Goal: Information Seeking & Learning: Learn about a topic

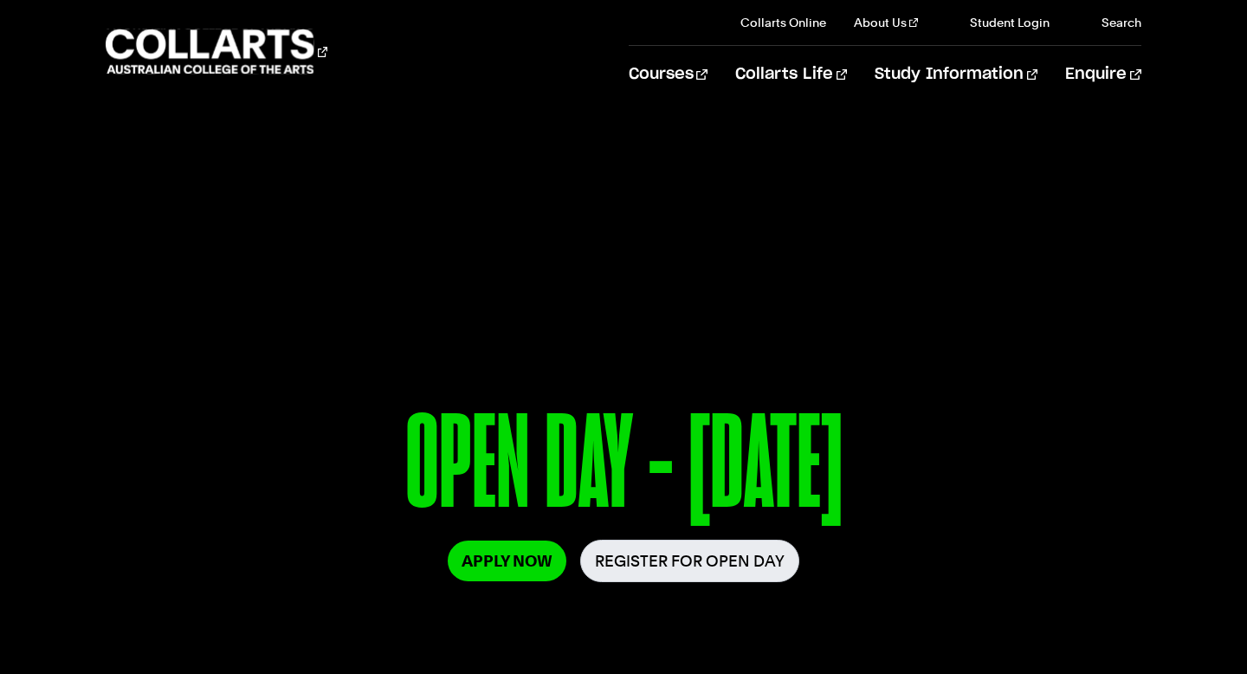
click at [0, 0] on link "Courses" at bounding box center [0, 0] width 0 height 0
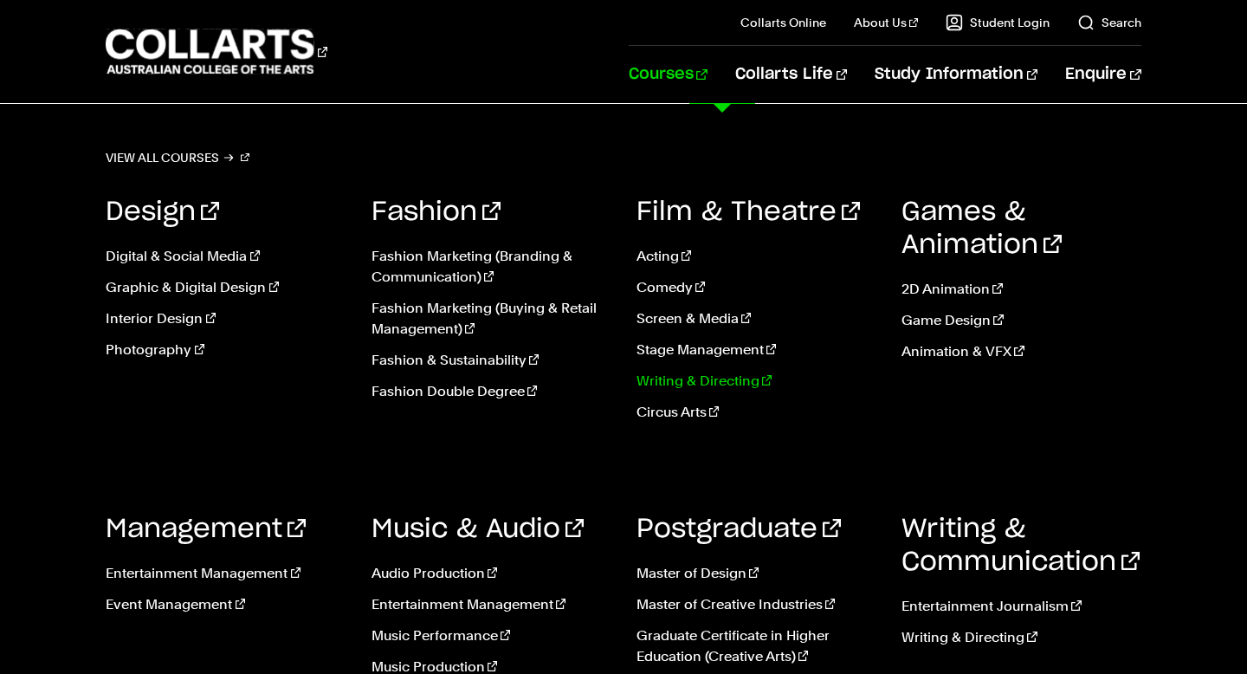
click at [716, 378] on link "Writing & Directing" at bounding box center [755, 381] width 239 height 21
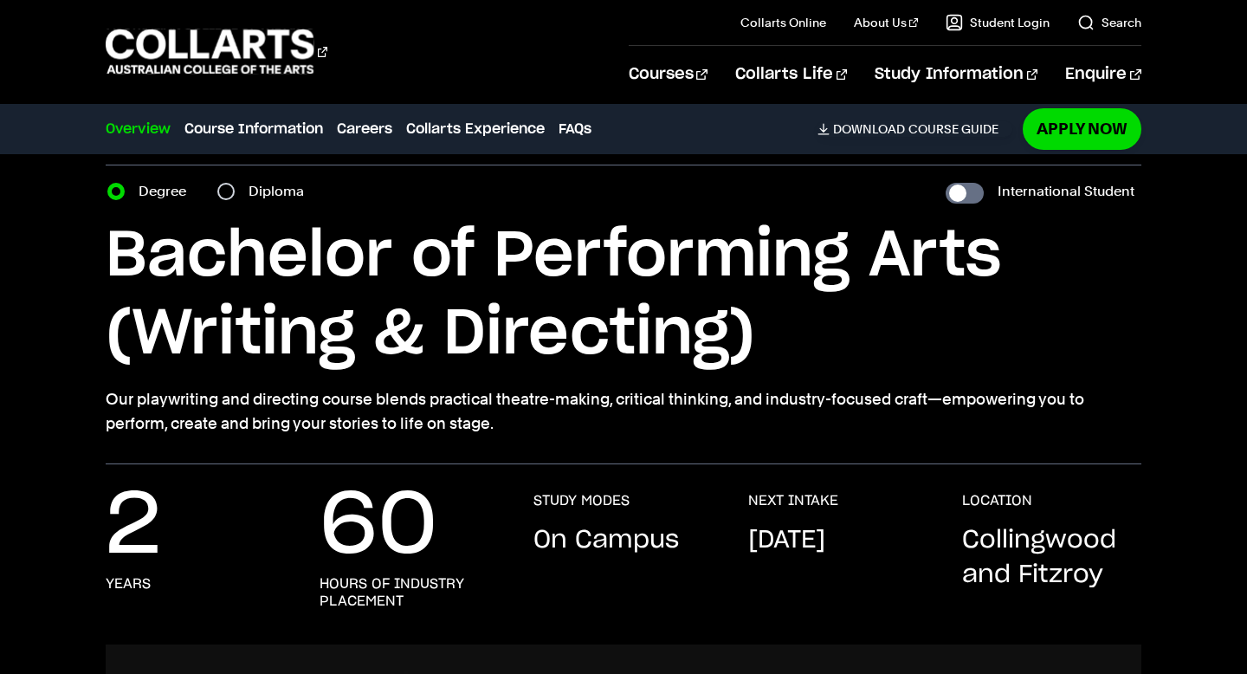
scroll to position [56, 0]
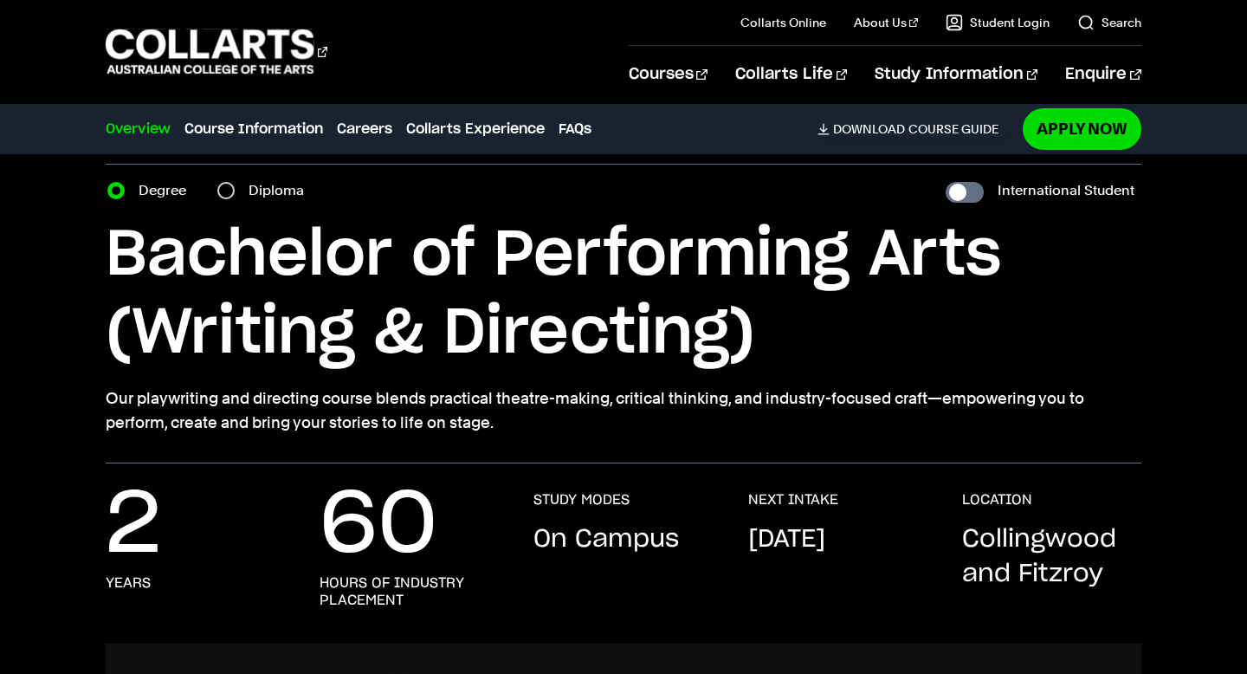
click at [745, 537] on div "2 years 60 hours of industry placement STUDY MODES On Campus NEXT INTAKE [DATE]…" at bounding box center [623, 567] width 1035 height 152
click at [807, 557] on p "[DATE]" at bounding box center [786, 539] width 77 height 35
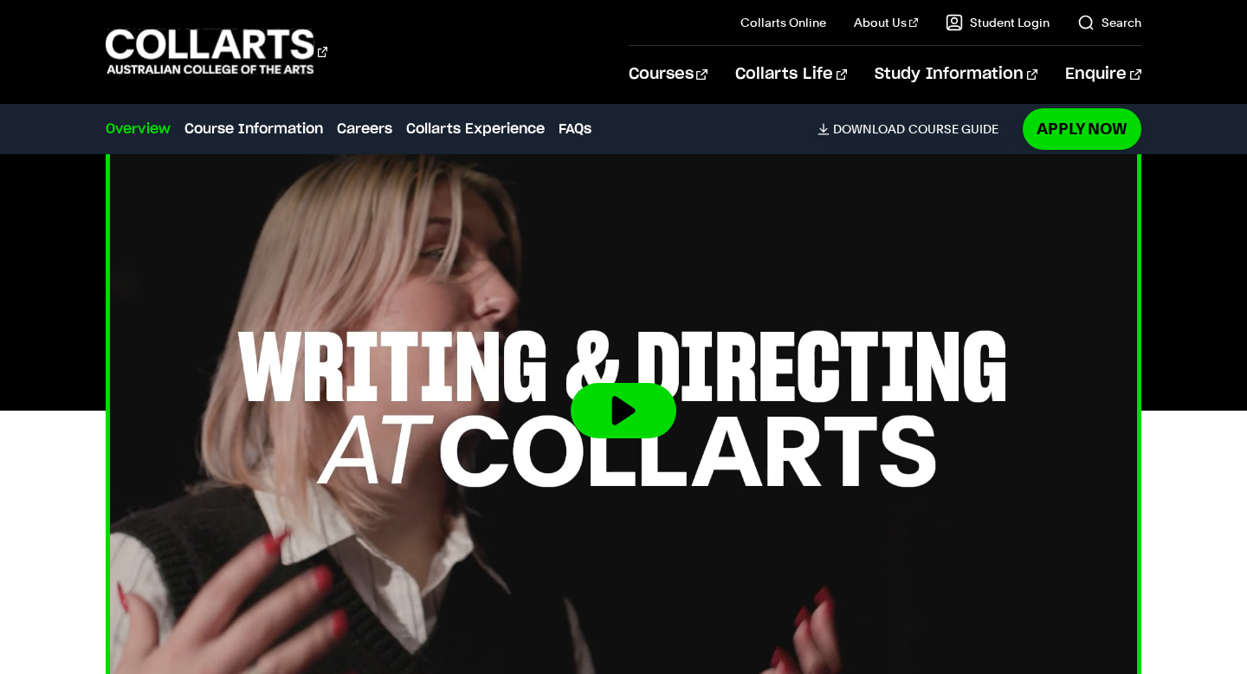
scroll to position [558, 0]
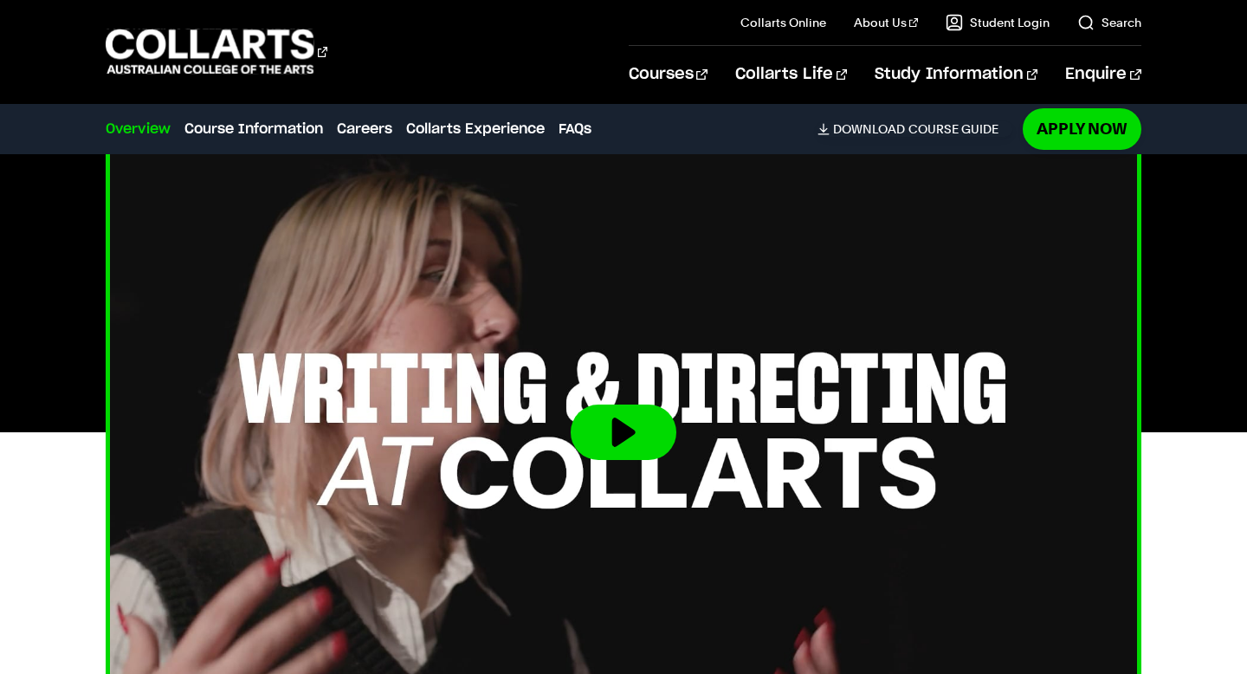
click at [623, 437] on button at bounding box center [624, 431] width 106 height 55
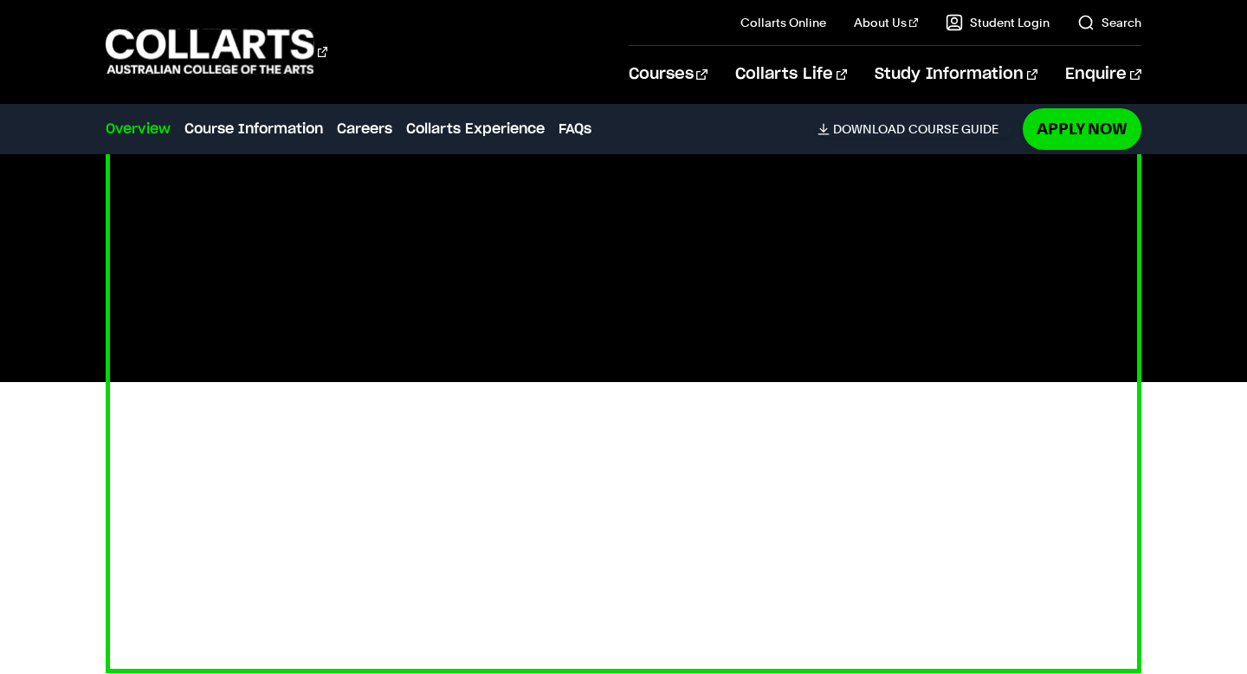
scroll to position [612, 0]
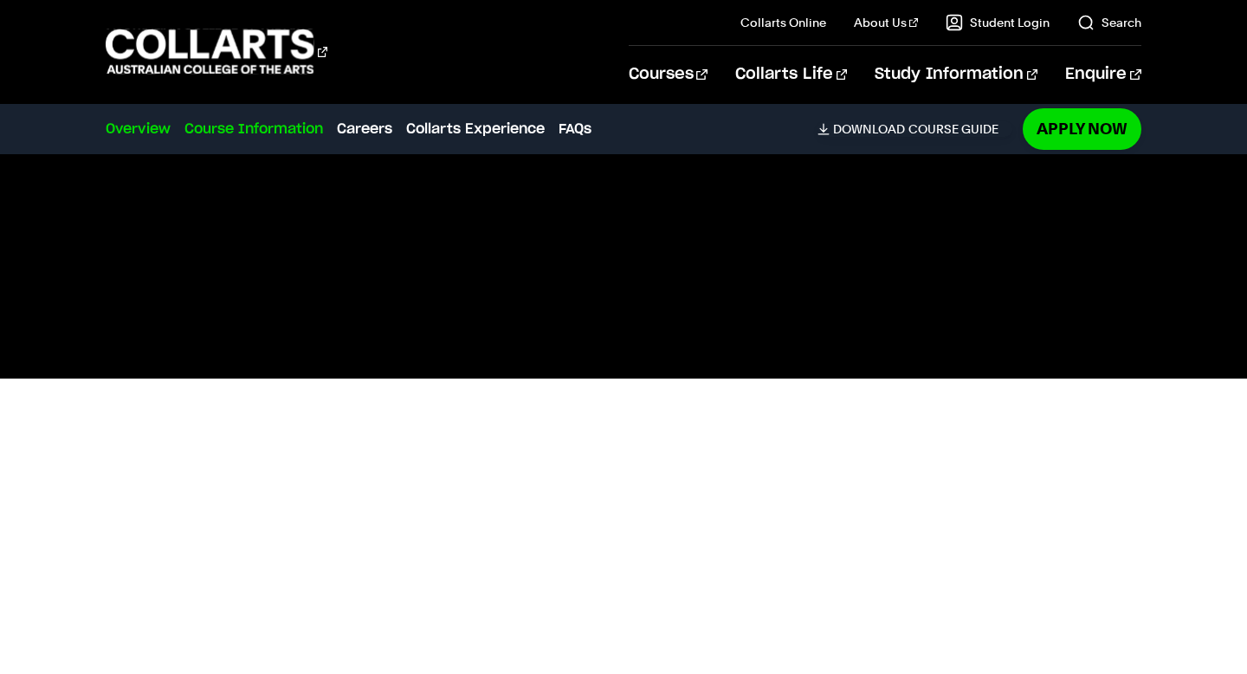
click at [260, 127] on link "Course Information" at bounding box center [253, 129] width 139 height 21
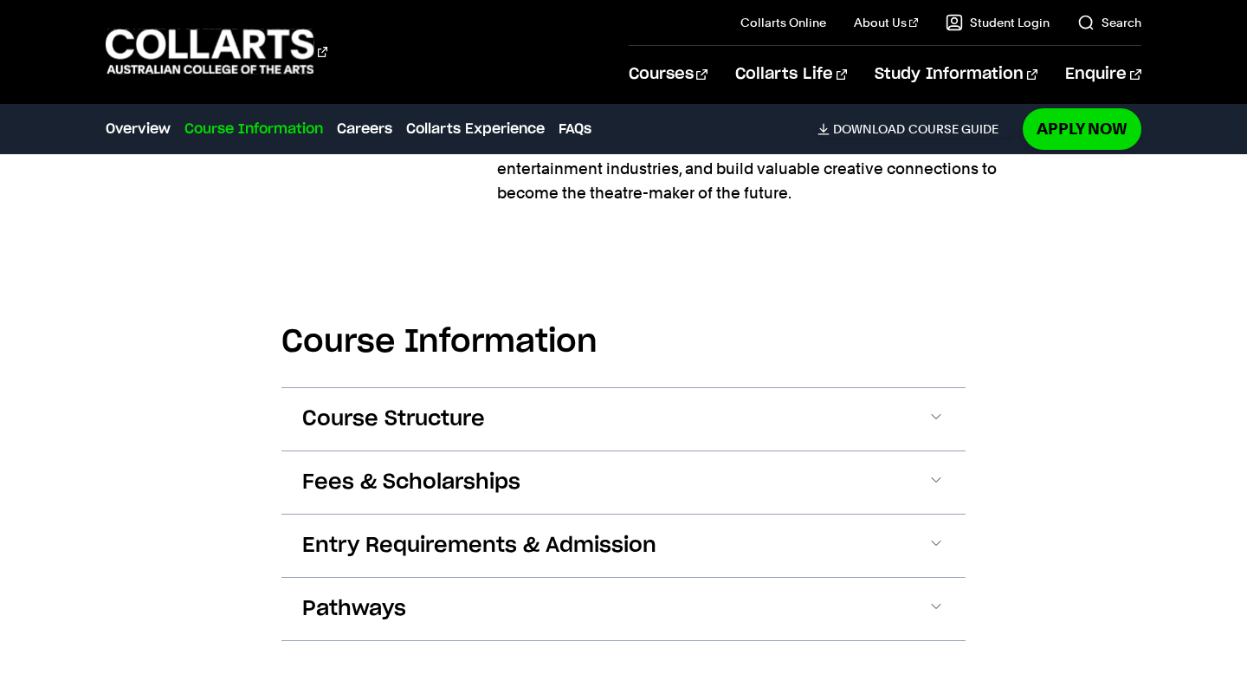
scroll to position [1794, 0]
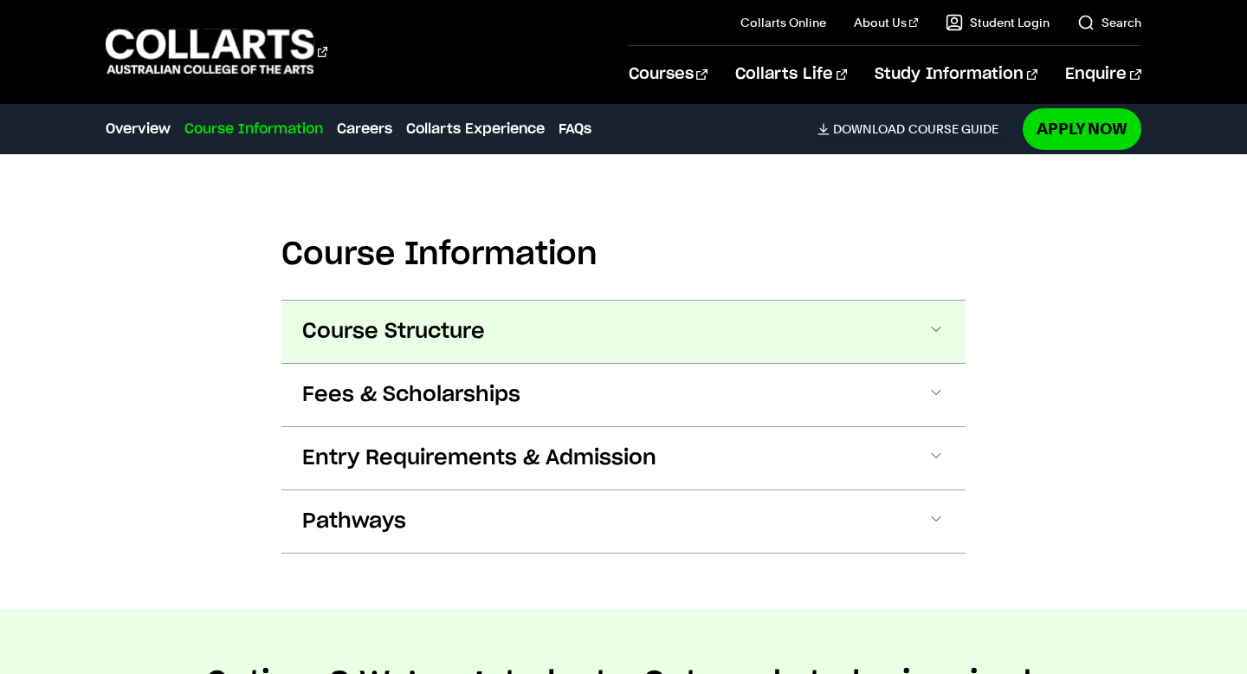
click at [938, 332] on span at bounding box center [935, 331] width 17 height 23
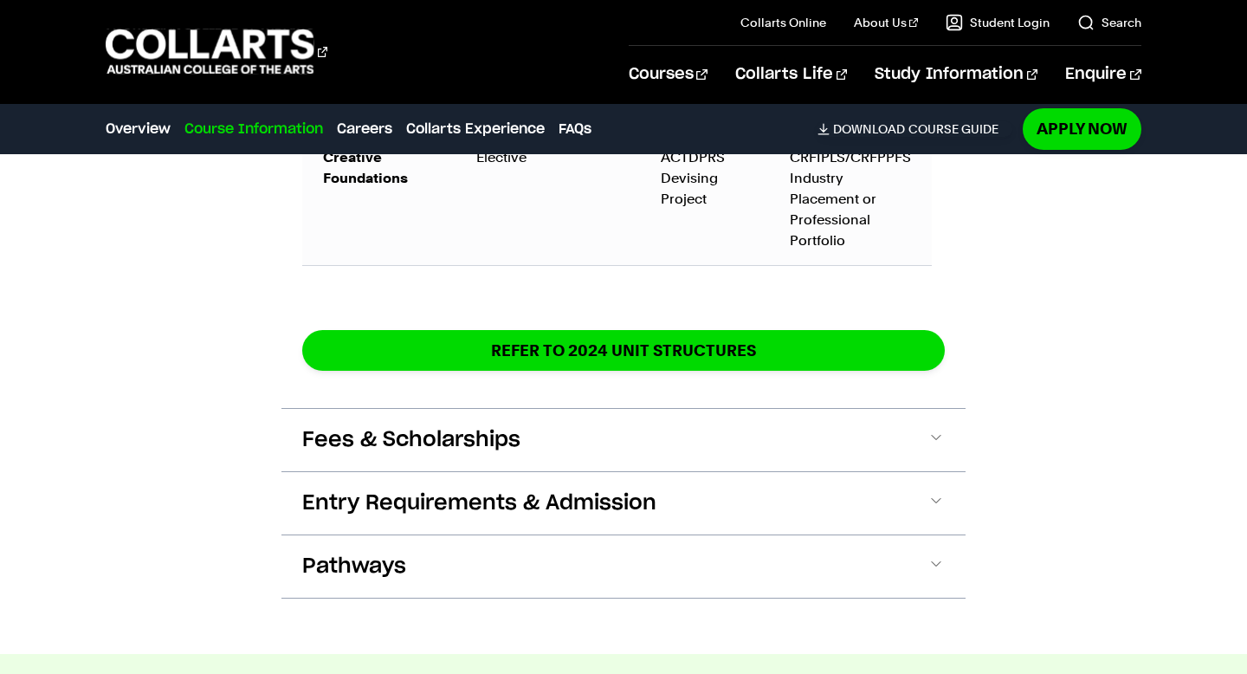
scroll to position [2923, 0]
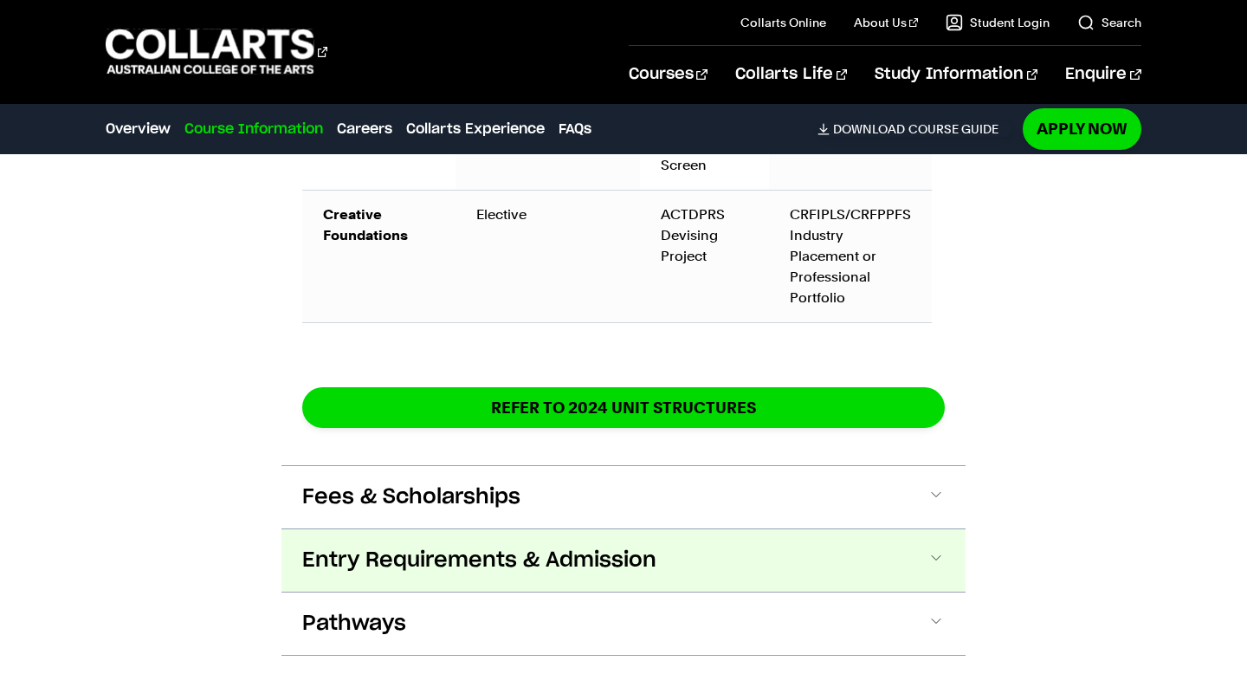
click at [933, 549] on span at bounding box center [935, 560] width 17 height 23
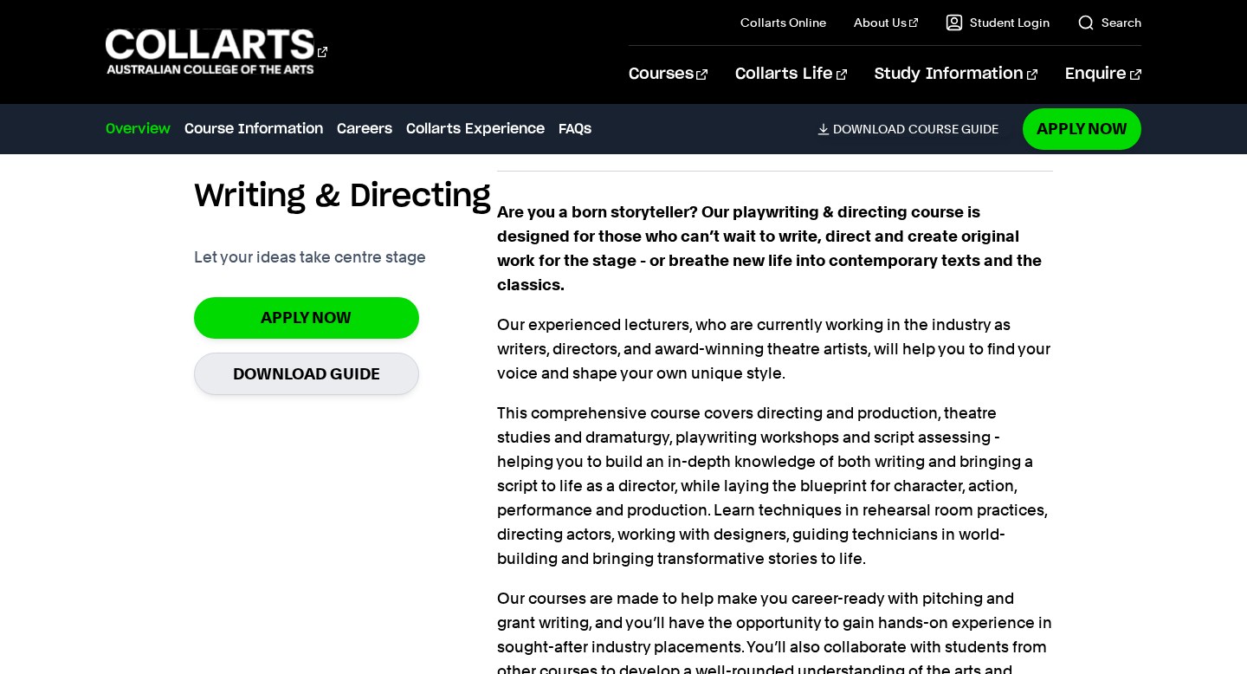
scroll to position [1183, 0]
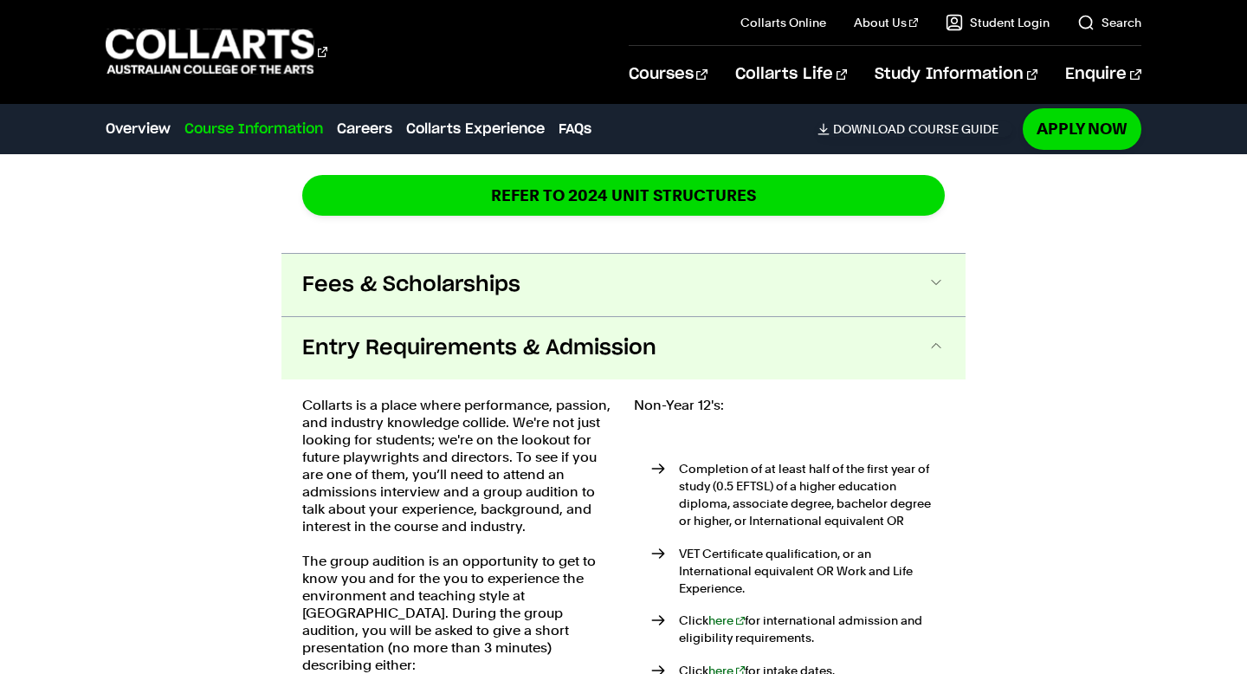
click at [929, 274] on span at bounding box center [935, 285] width 17 height 23
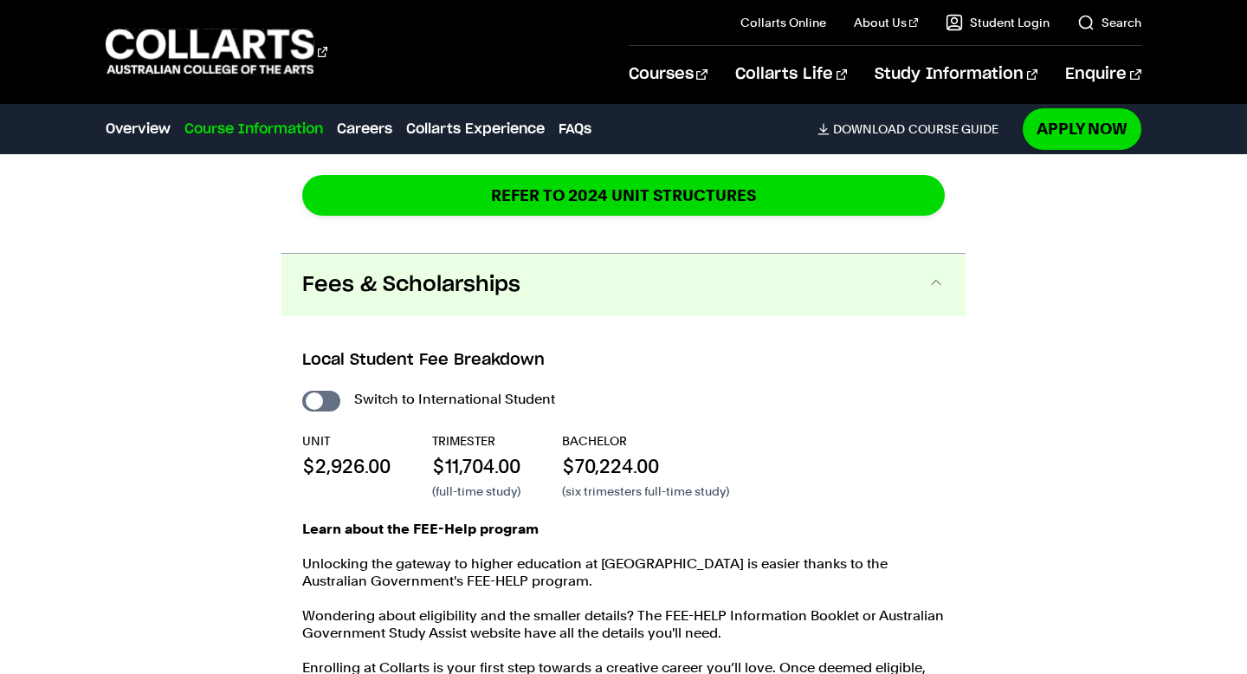
scroll to position [3212, 0]
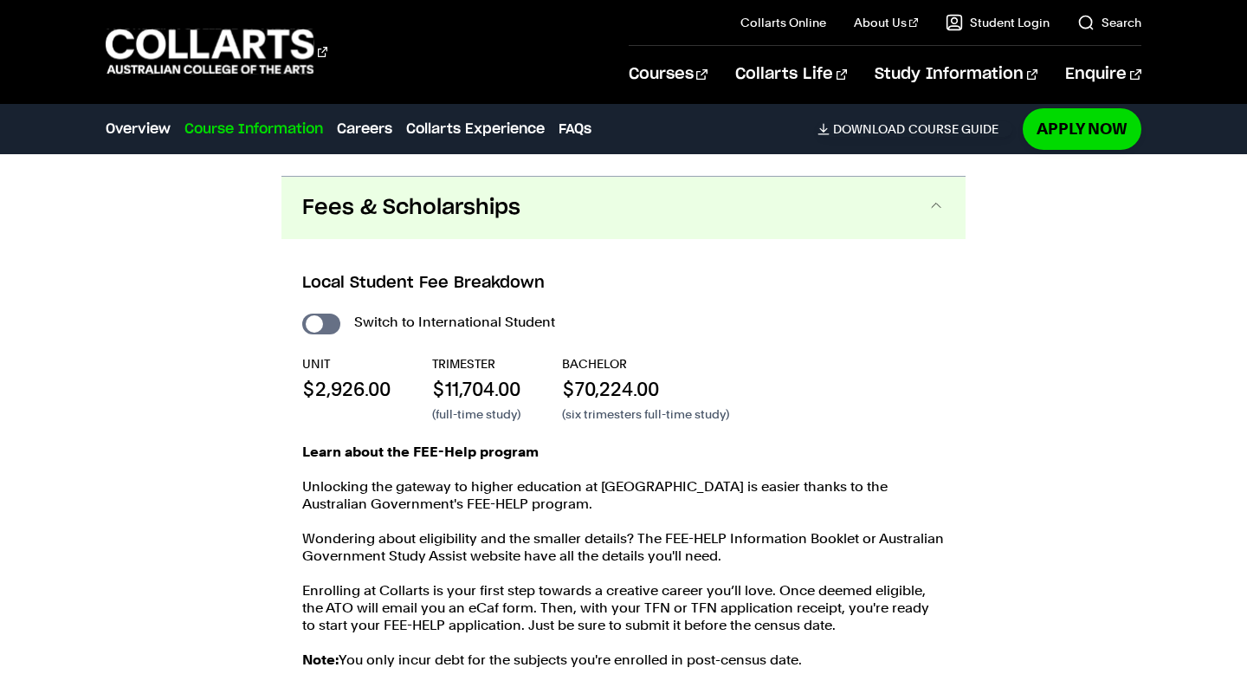
click at [433, 376] on p "$11,704.00" at bounding box center [476, 389] width 88 height 26
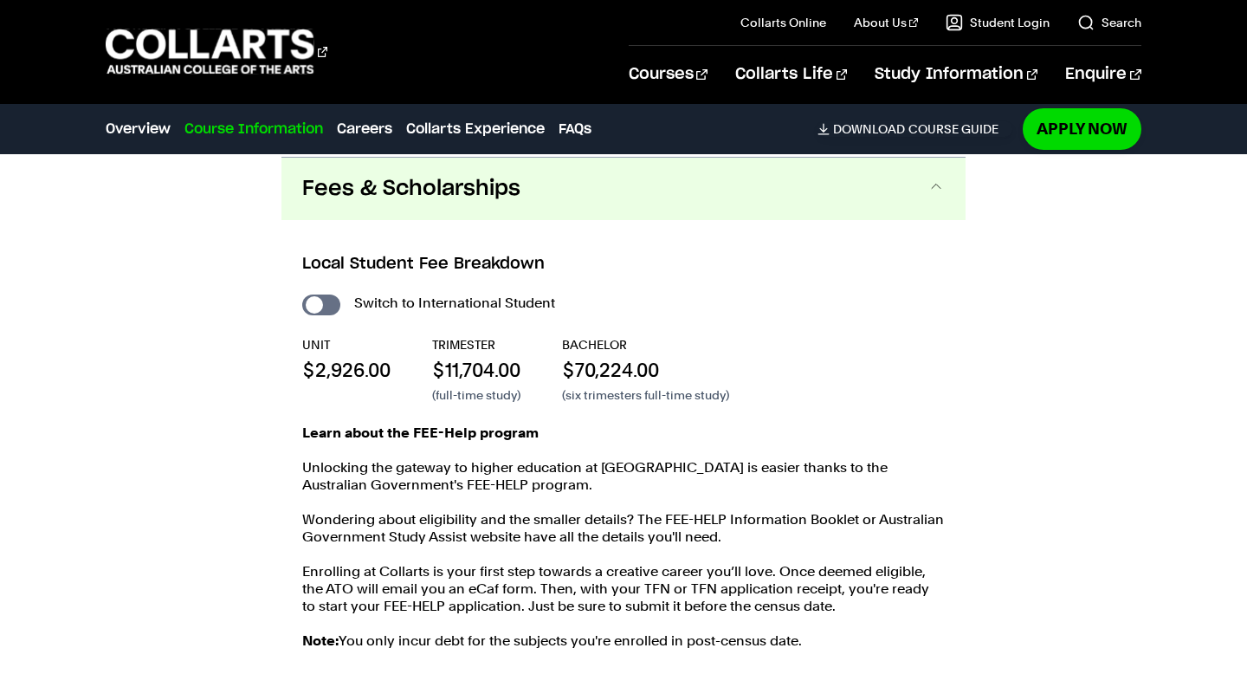
scroll to position [3234, 0]
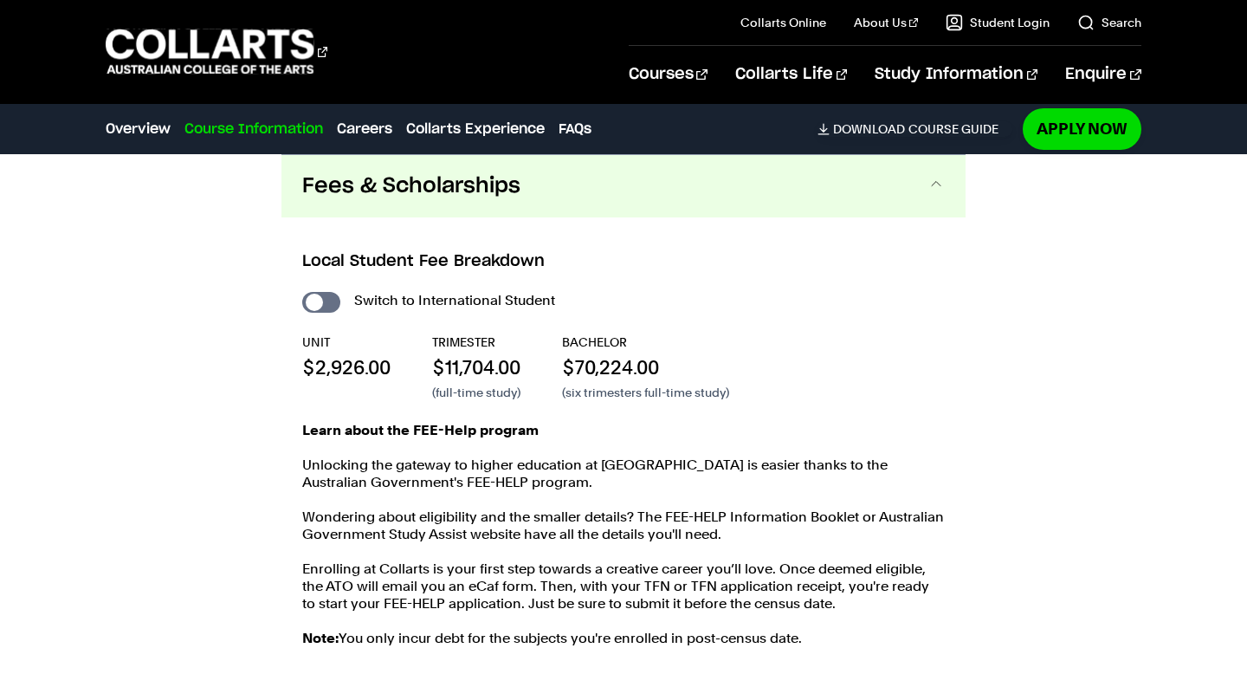
click at [416, 422] on strong "Learn about the FEE-Help program" at bounding box center [420, 430] width 236 height 16
click at [555, 422] on p "Learn about the FEE-Help program" at bounding box center [623, 430] width 642 height 17
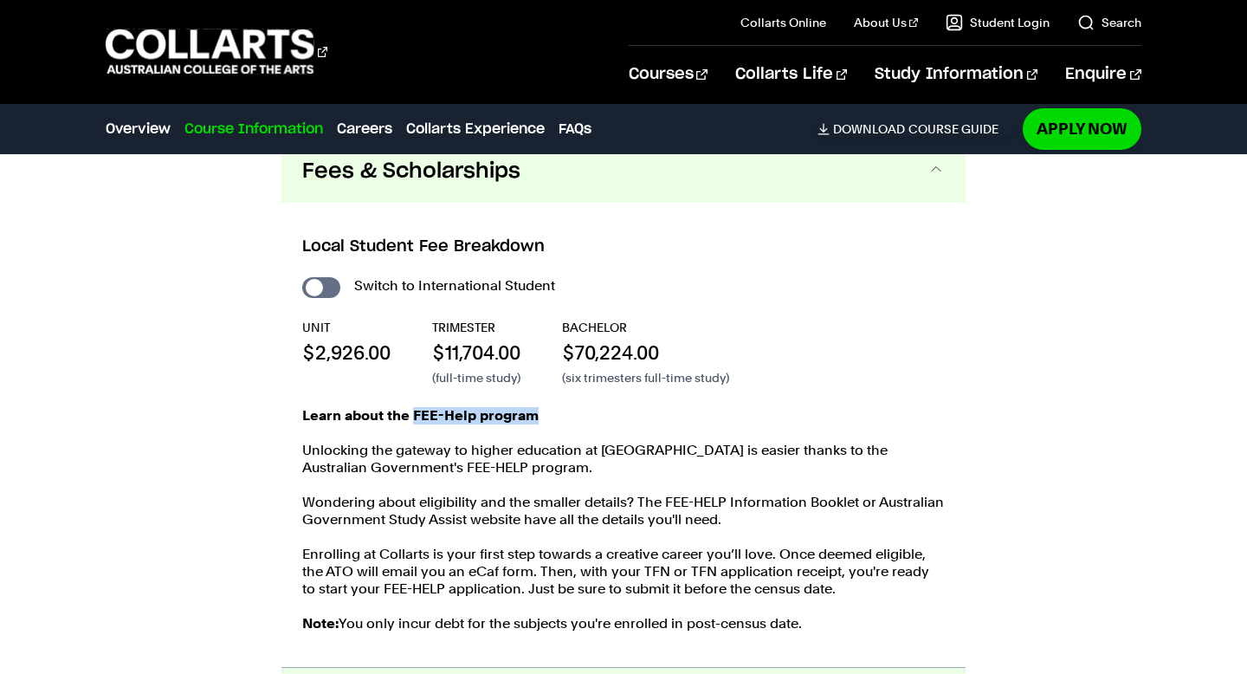
scroll to position [3248, 0]
click at [338, 278] on input "International Student" at bounding box center [321, 288] width 38 height 21
checkbox input "true"
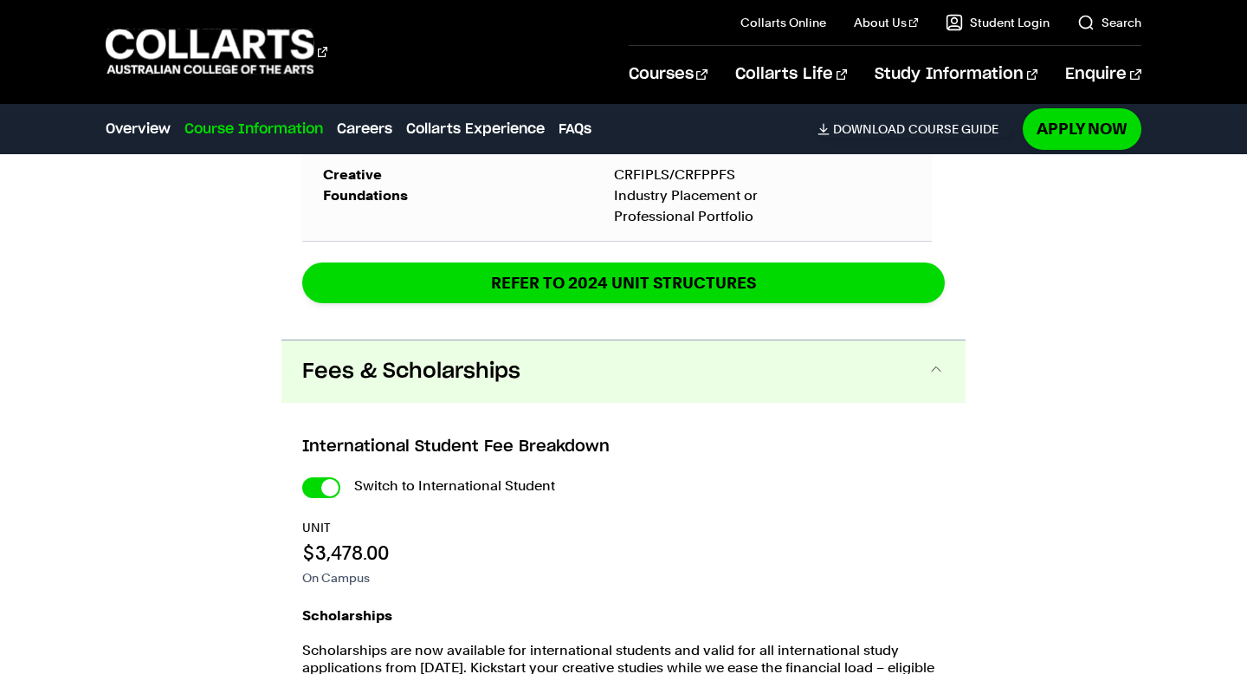
scroll to position [3416, 0]
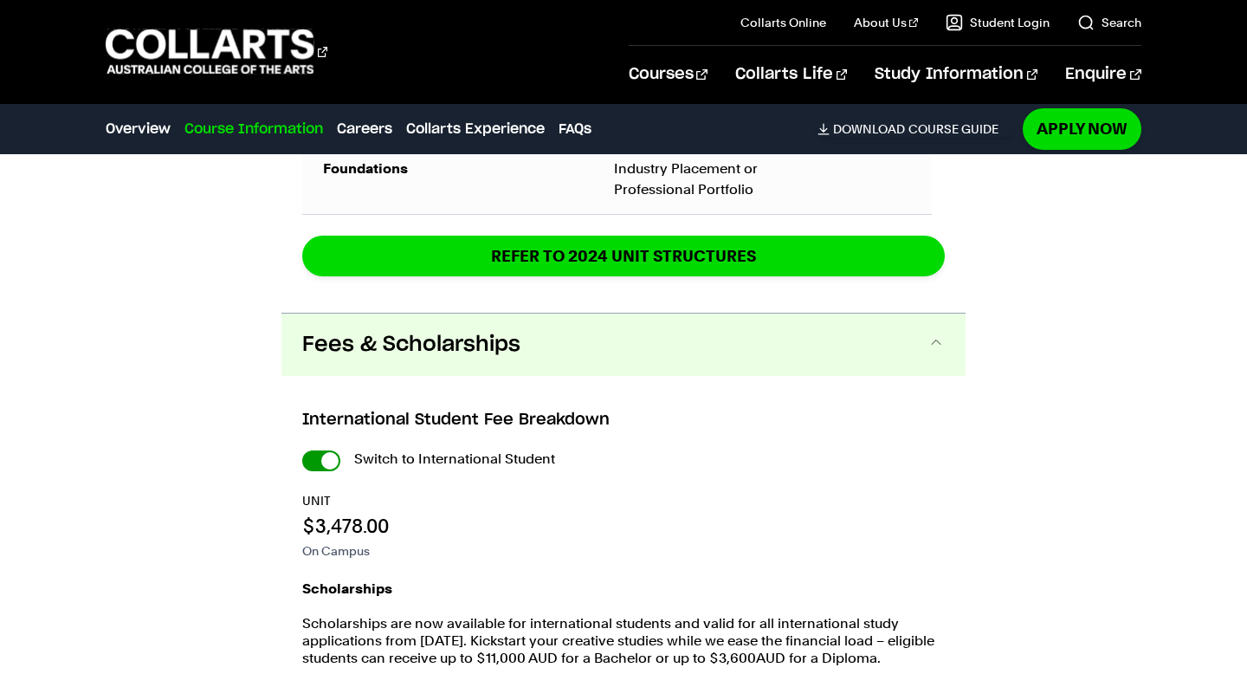
click at [0, 0] on input "International Student" at bounding box center [0, 0] width 0 height 0
checkbox input "false"
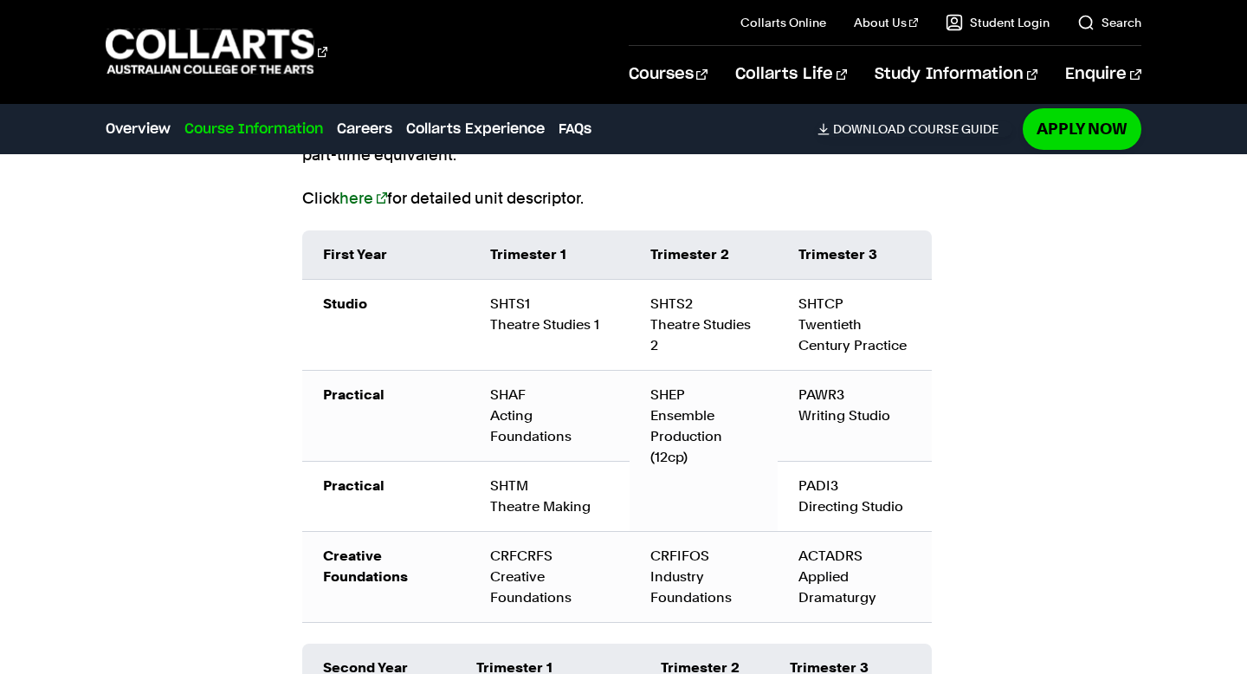
scroll to position [2136, 0]
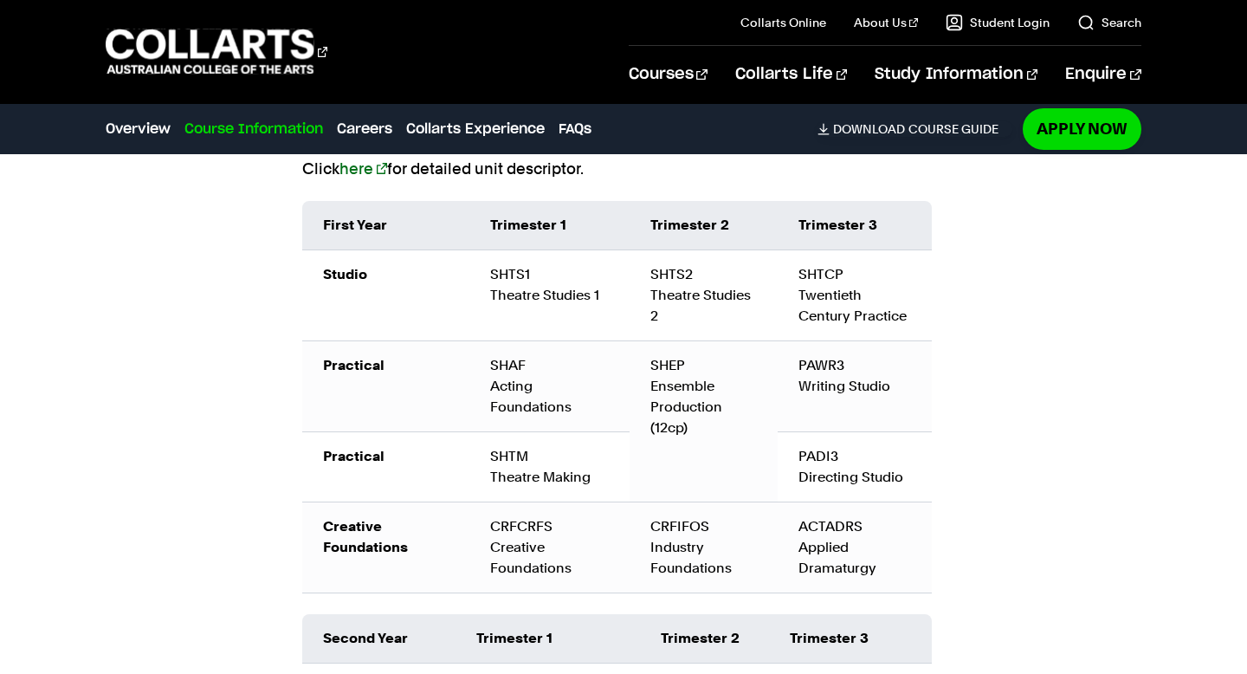
click at [497, 387] on div "SHAF Acting Foundations" at bounding box center [549, 386] width 119 height 62
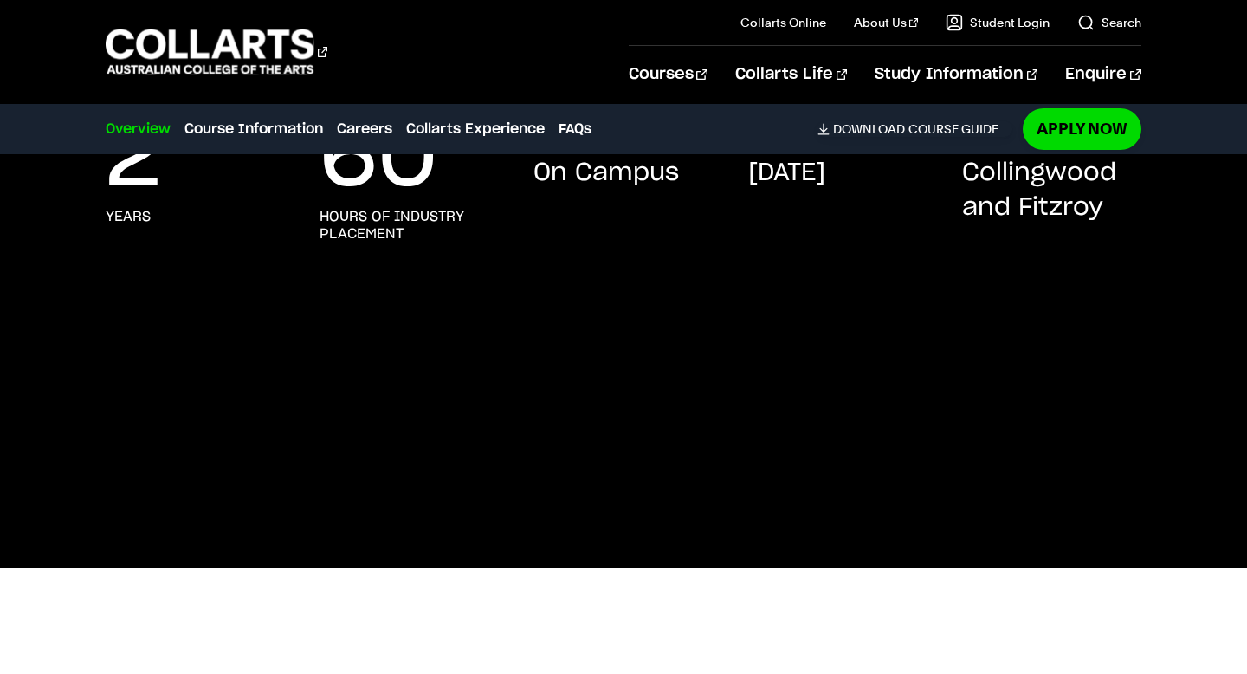
scroll to position [420, 0]
